Goal: Transaction & Acquisition: Purchase product/service

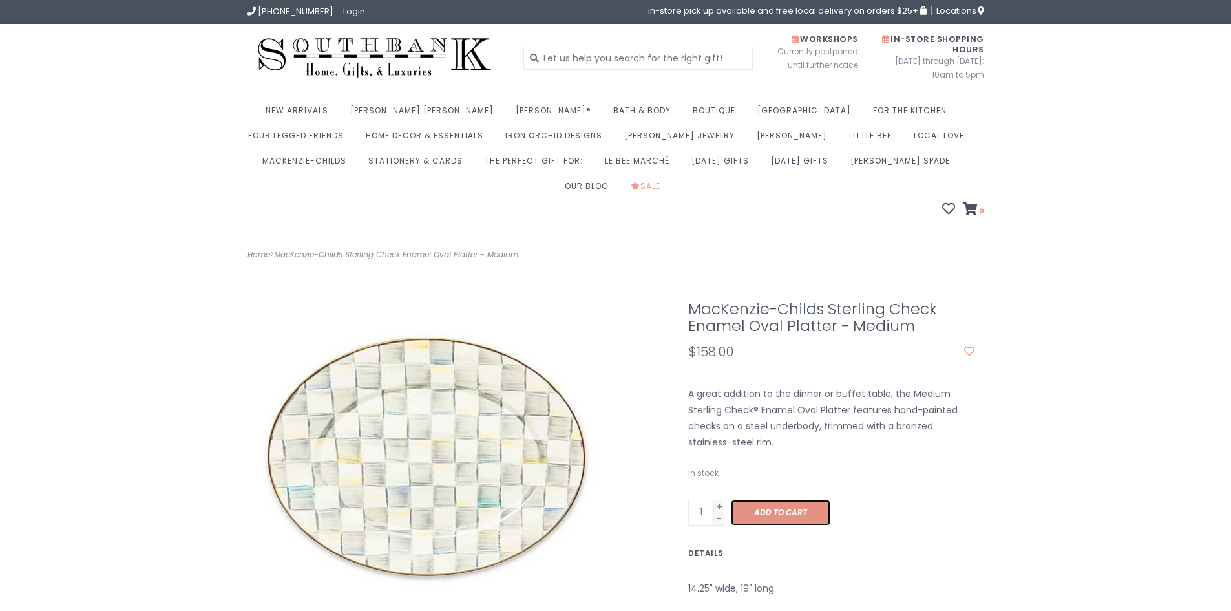
click at [766, 507] on span "Add to cart" at bounding box center [780, 512] width 53 height 11
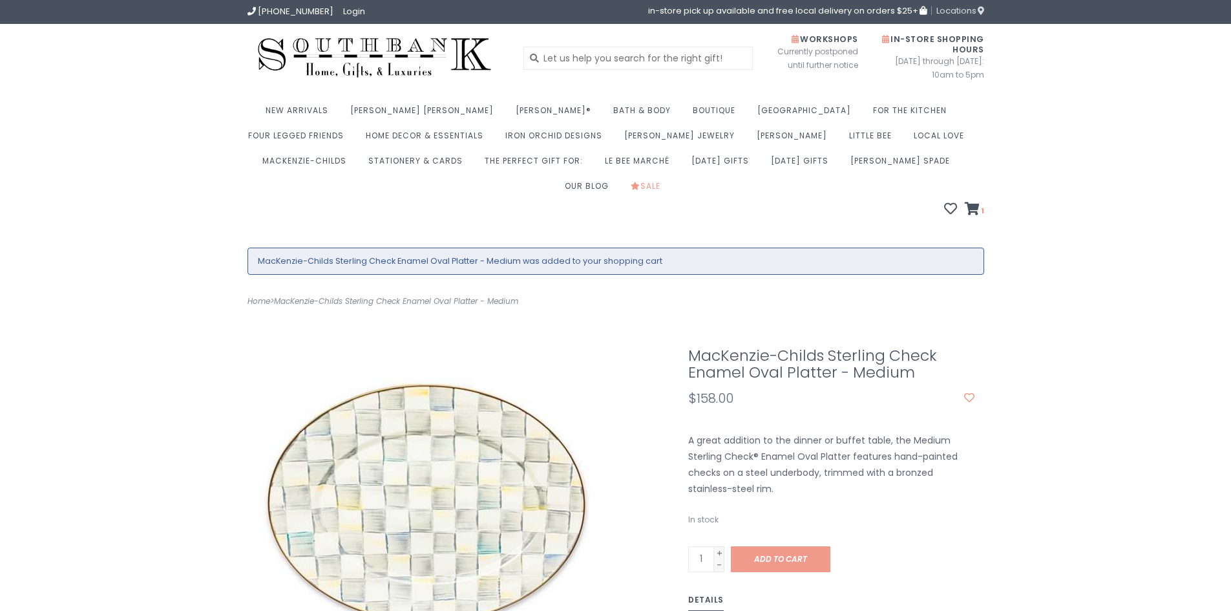
click at [948, 9] on span "Locations" at bounding box center [960, 11] width 48 height 12
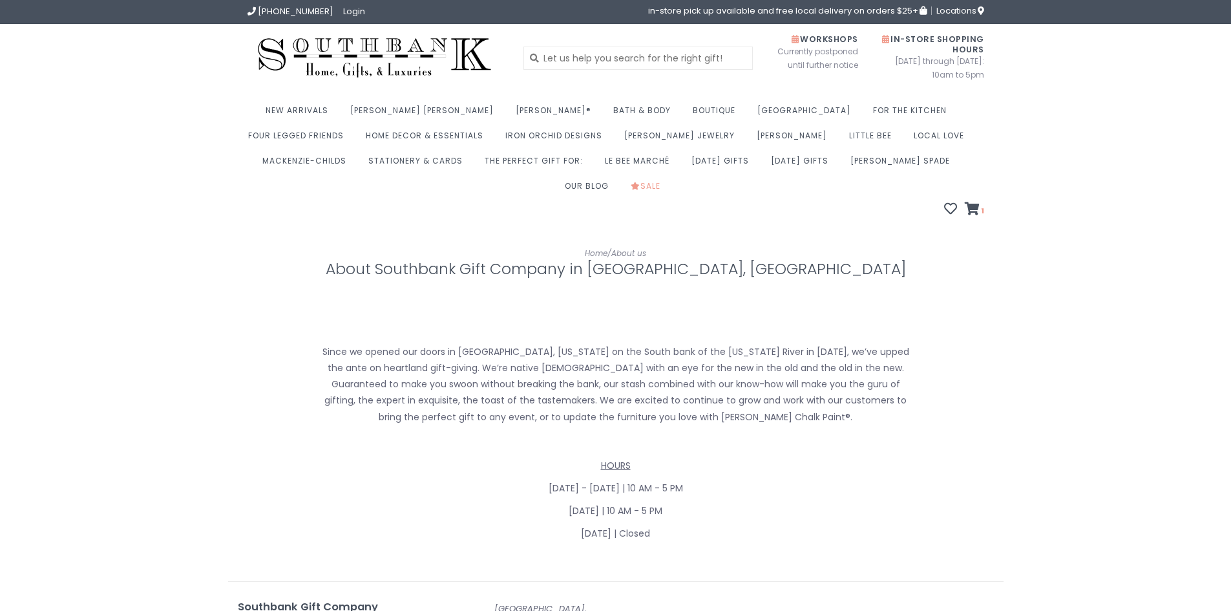
scroll to position [556, 0]
